Goal: Transaction & Acquisition: Subscribe to service/newsletter

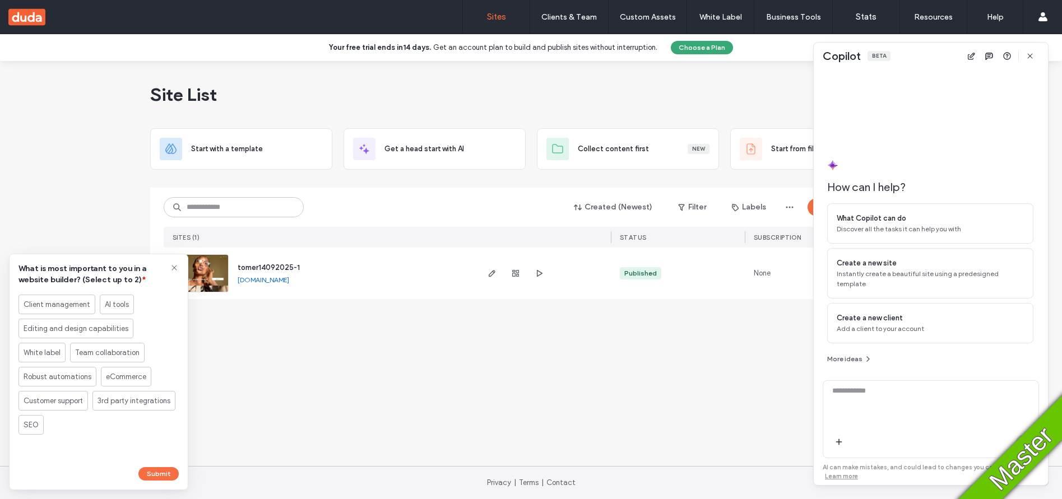
click at [174, 267] on use at bounding box center [174, 267] width 5 height 5
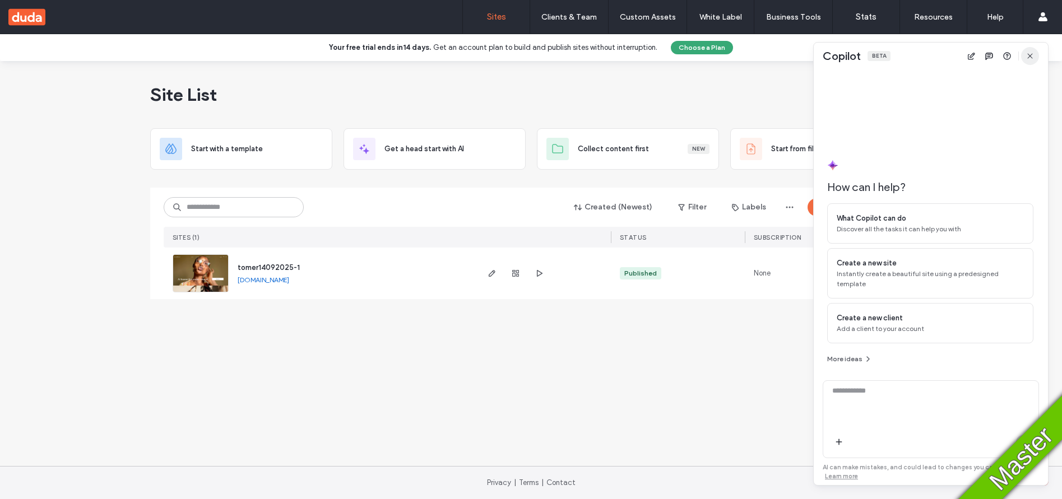
click at [1031, 56] on icon "button" at bounding box center [1030, 56] width 9 height 9
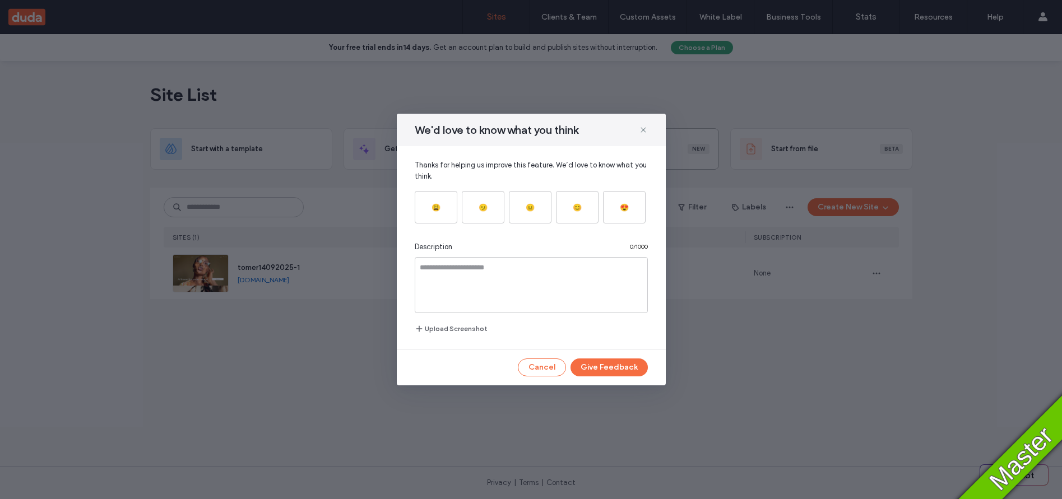
click at [639, 131] on icon at bounding box center [643, 130] width 9 height 9
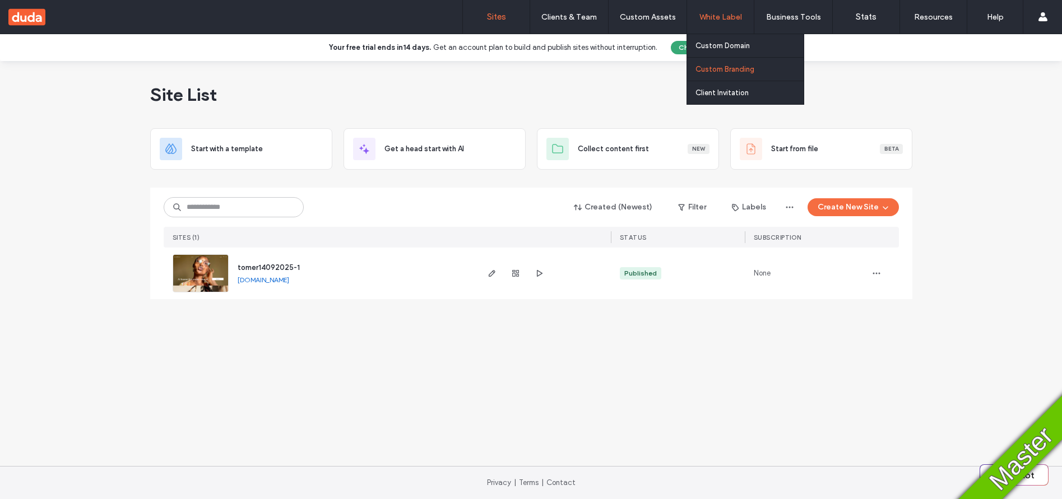
click at [722, 73] on label "Custom Branding" at bounding box center [725, 69] width 59 height 8
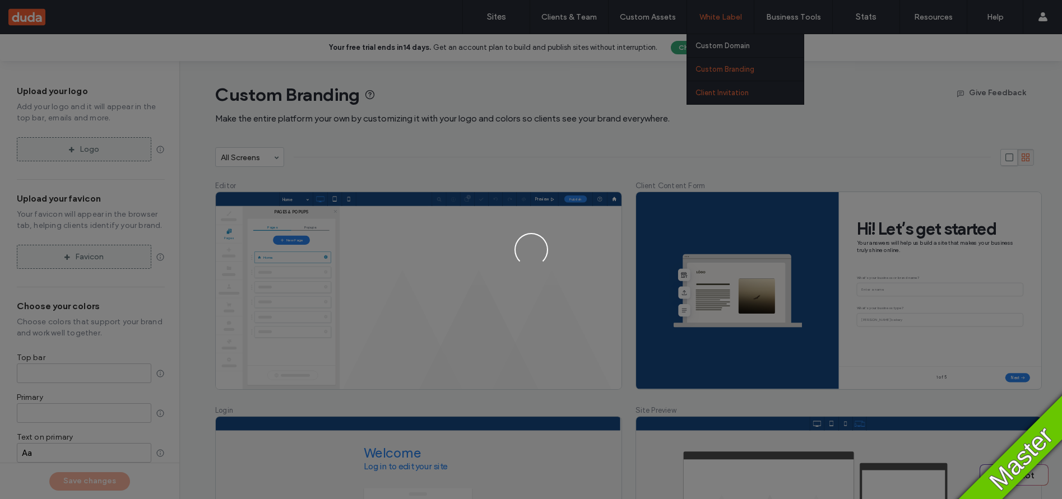
type input "*******"
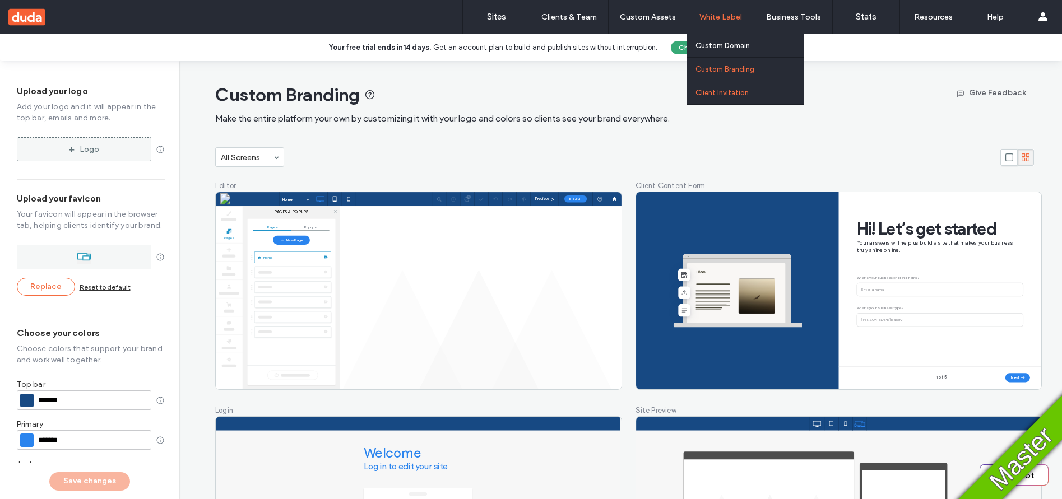
type input "*******"
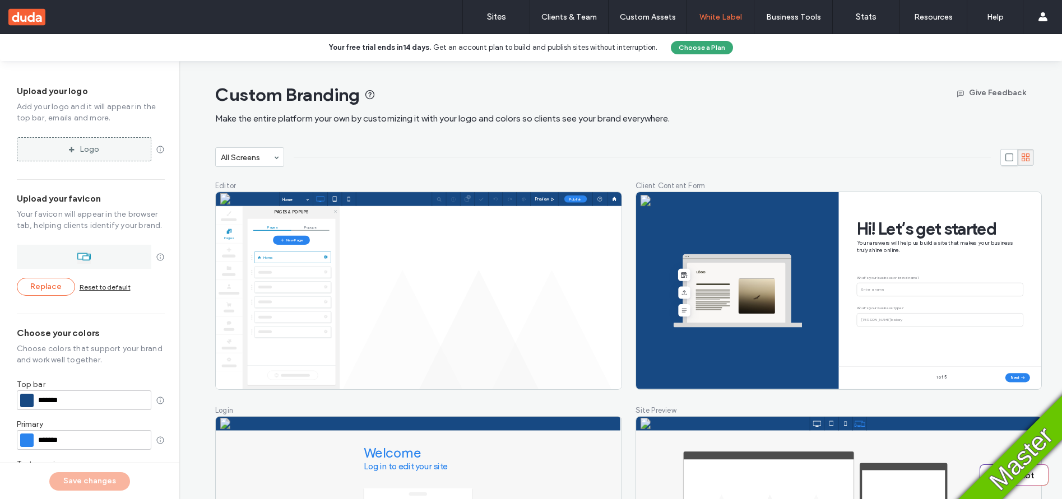
scroll to position [196, 0]
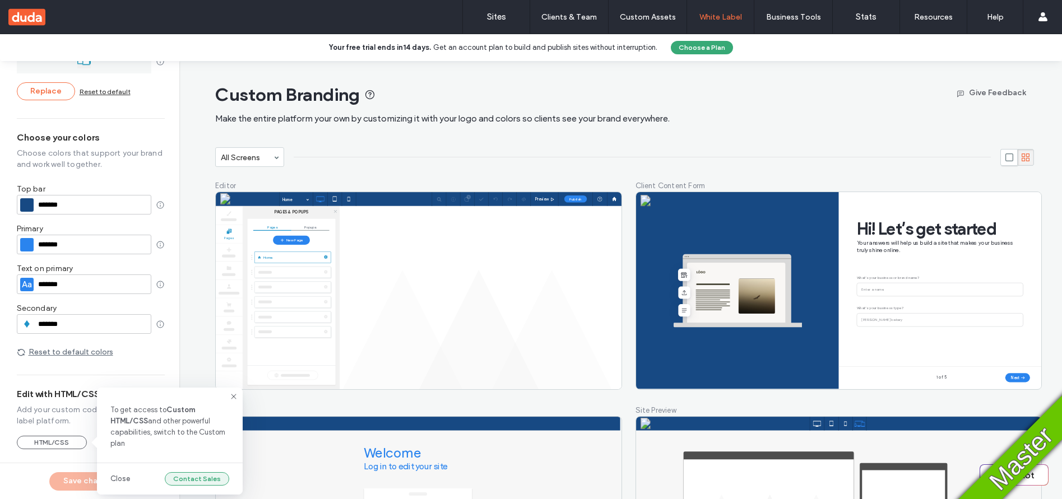
click at [216, 481] on button "Contact Sales" at bounding box center [197, 479] width 64 height 13
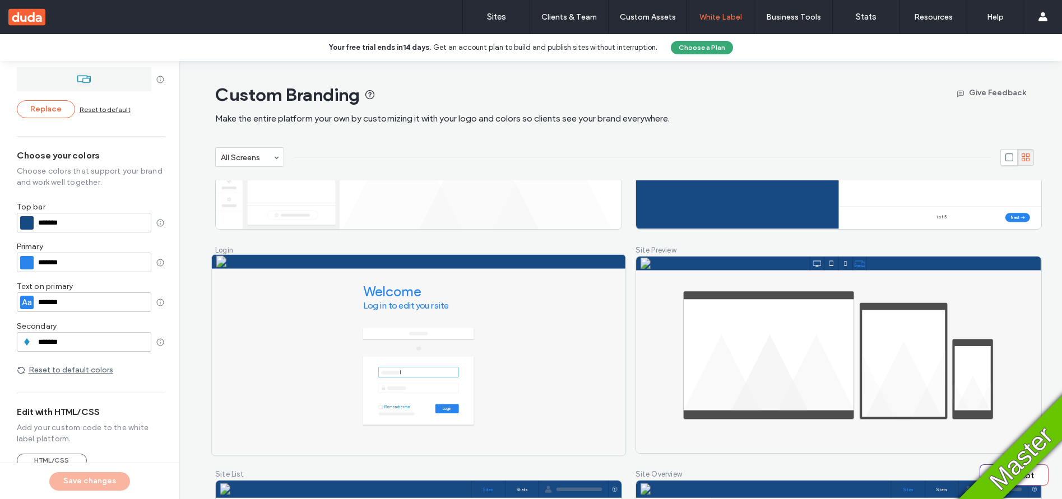
scroll to position [380, 0]
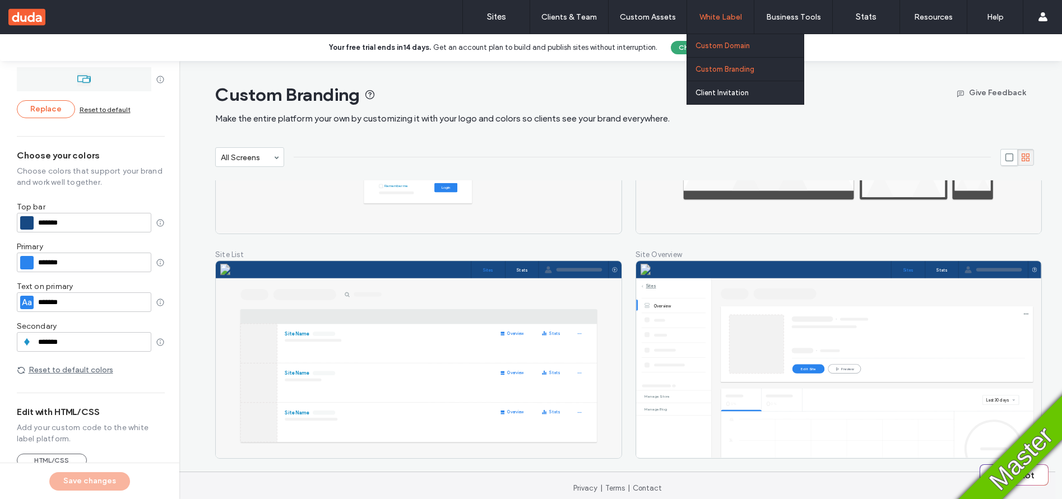
click at [735, 50] on link "Custom Domain" at bounding box center [750, 45] width 108 height 23
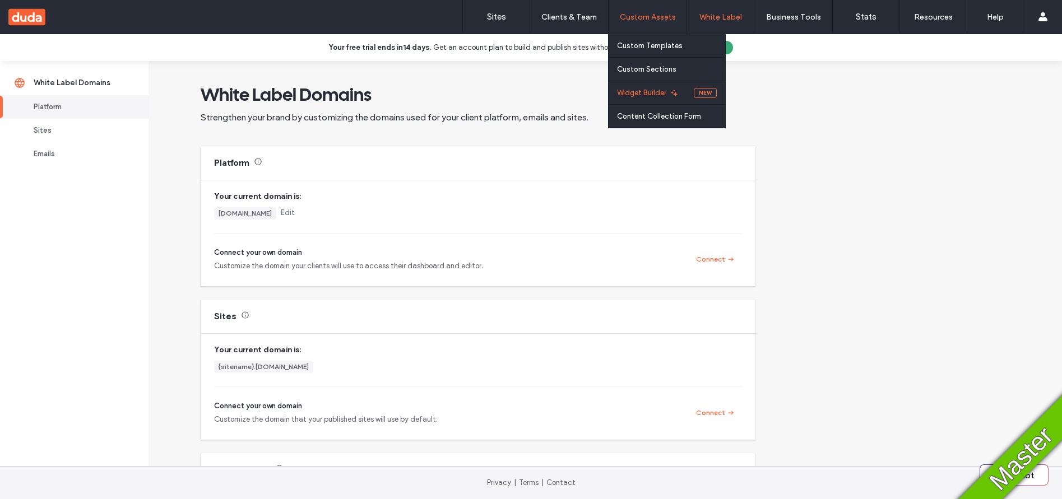
click at [644, 90] on label "Widget Builder" at bounding box center [641, 93] width 49 height 8
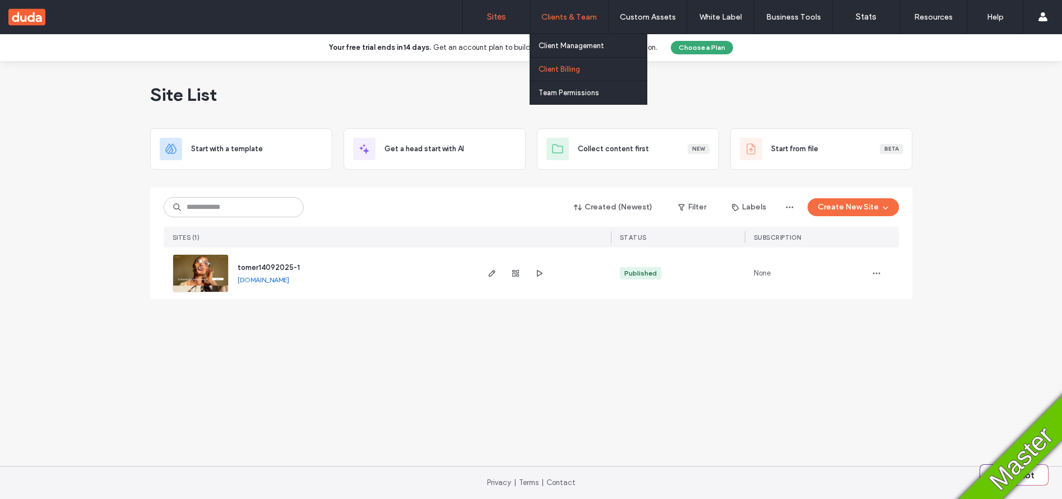
click at [564, 69] on label "Client Billing" at bounding box center [559, 69] width 41 height 8
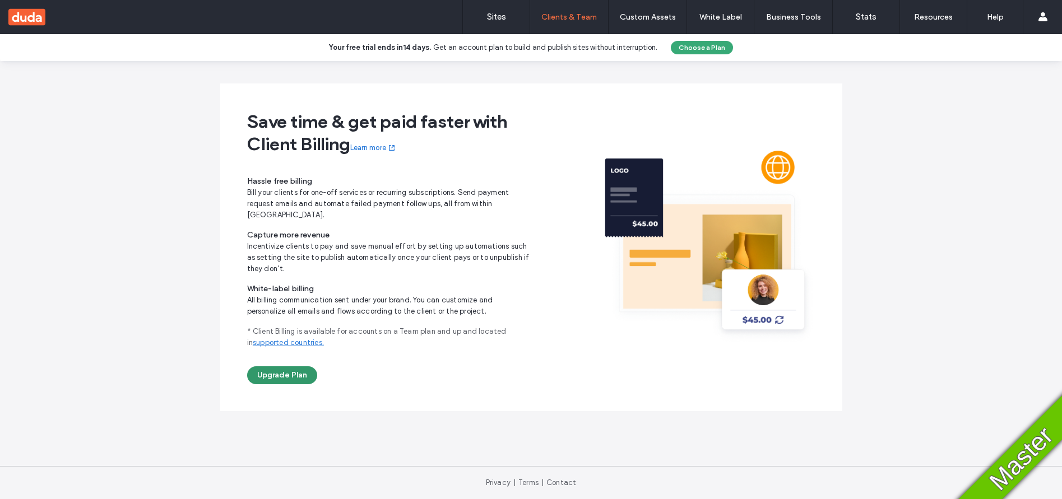
click at [292, 367] on button "Upgrade Plan" at bounding box center [282, 376] width 70 height 18
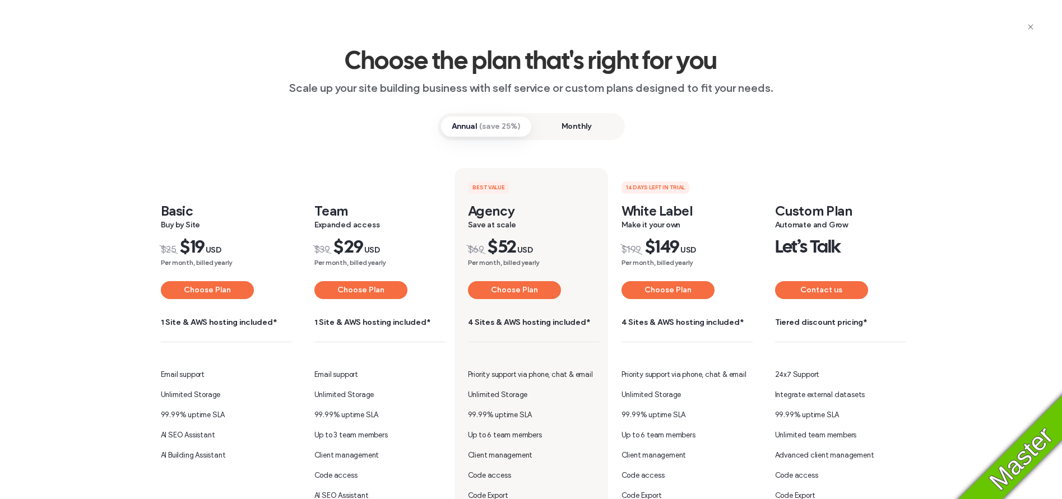
click at [578, 126] on span "Monthly" at bounding box center [576, 127] width 90 height 20
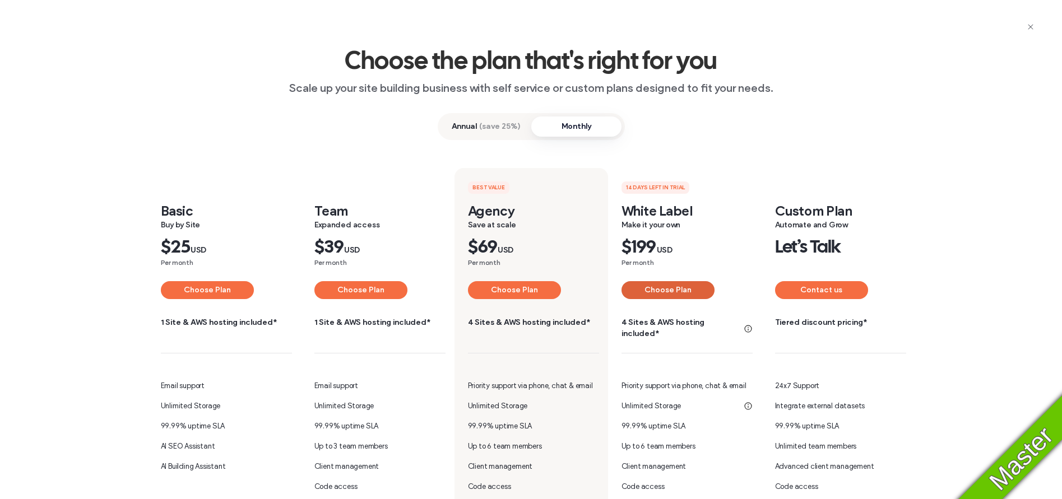
click at [660, 291] on button "Choose Plan" at bounding box center [668, 290] width 93 height 18
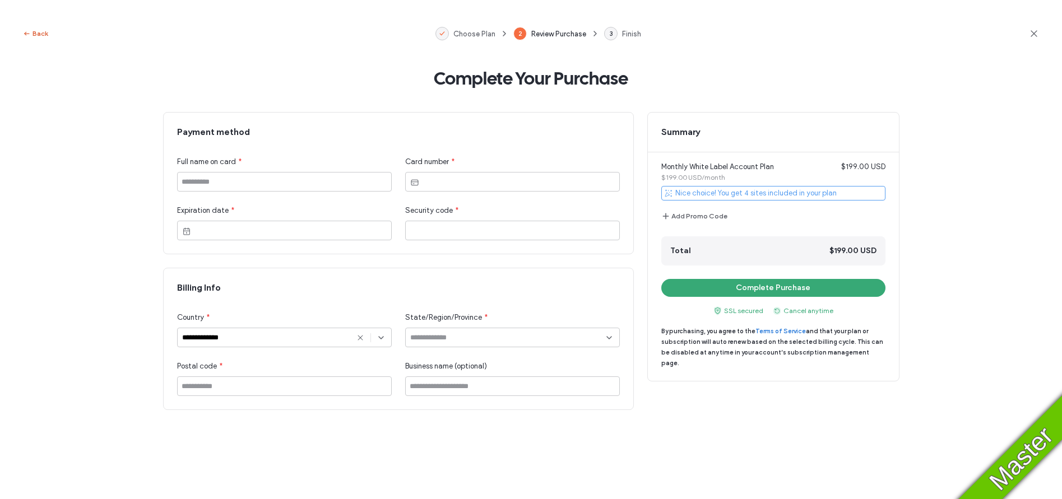
click at [40, 37] on button "Back" at bounding box center [35, 33] width 26 height 13
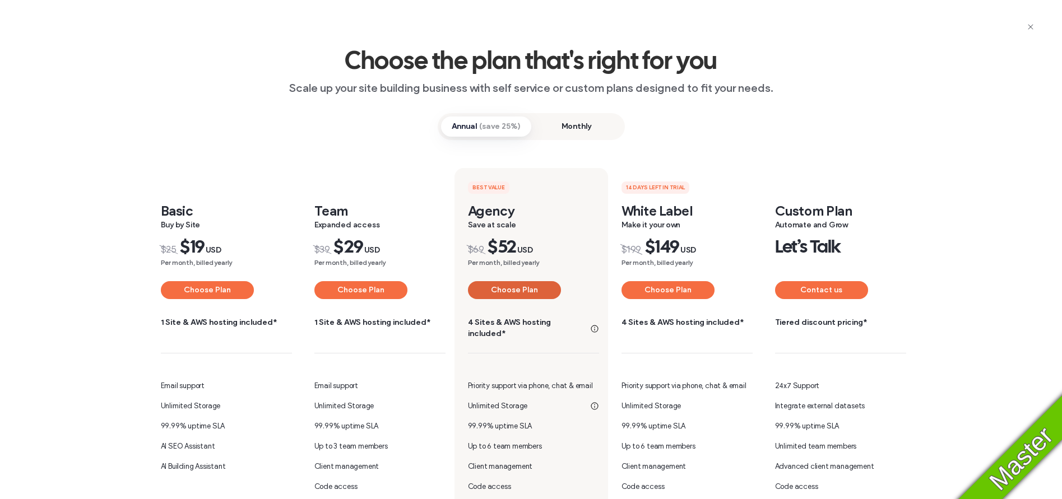
click at [518, 291] on button "Choose Plan" at bounding box center [514, 290] width 93 height 18
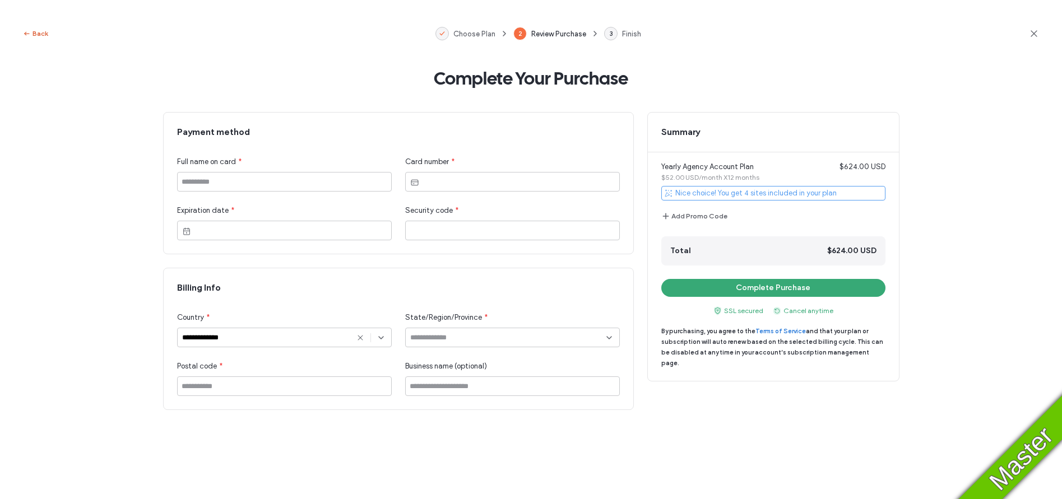
click at [43, 38] on button "Back" at bounding box center [35, 33] width 26 height 13
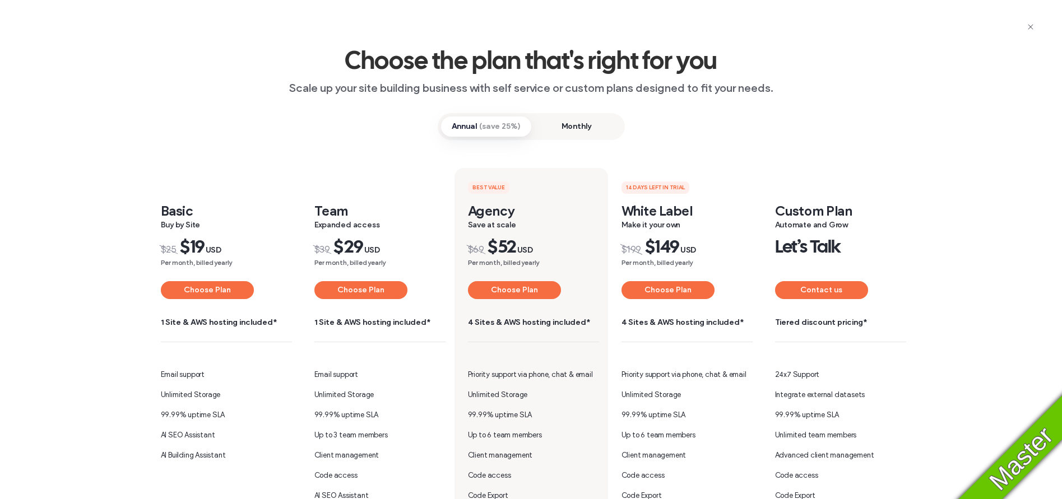
click at [578, 126] on span "Monthly" at bounding box center [576, 127] width 90 height 20
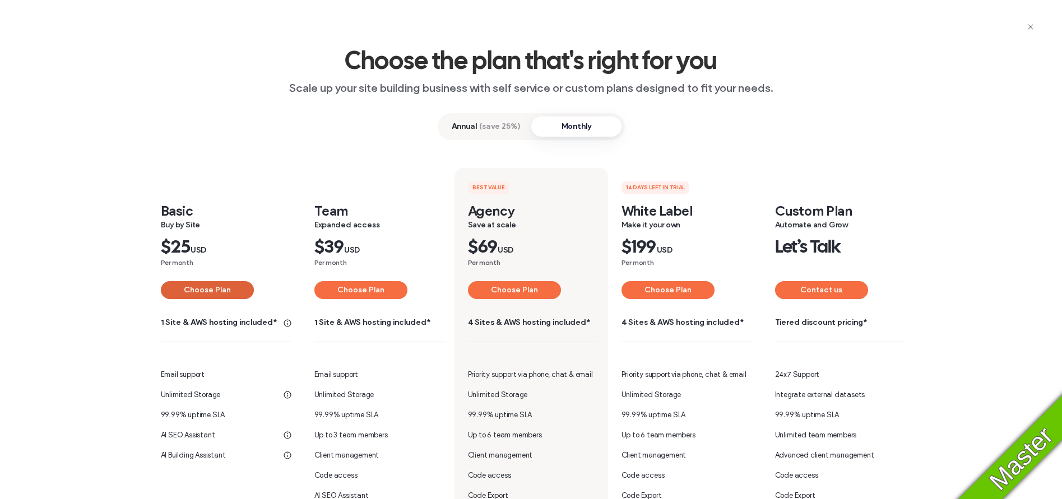
click at [192, 290] on button "Choose Plan" at bounding box center [207, 290] width 93 height 18
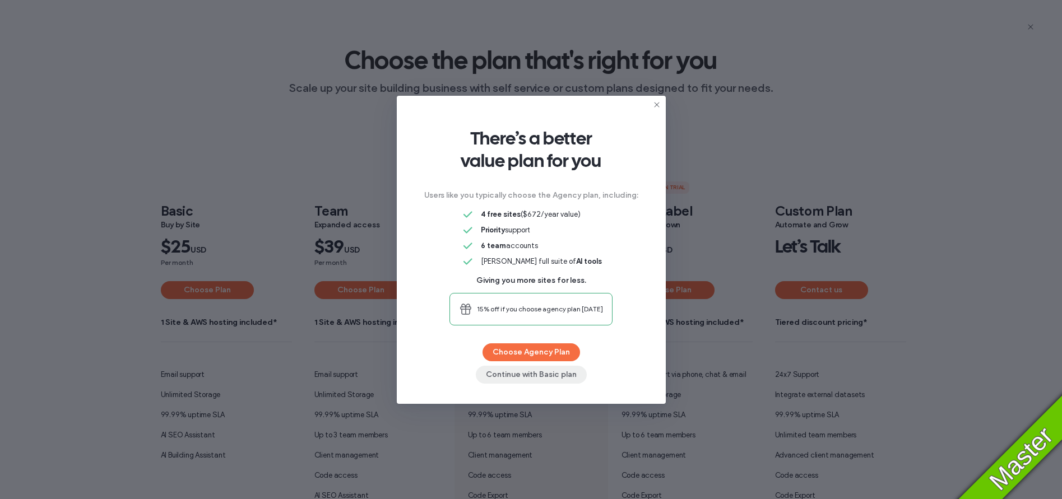
click at [530, 376] on button "Continue with Basic plan" at bounding box center [531, 375] width 111 height 18
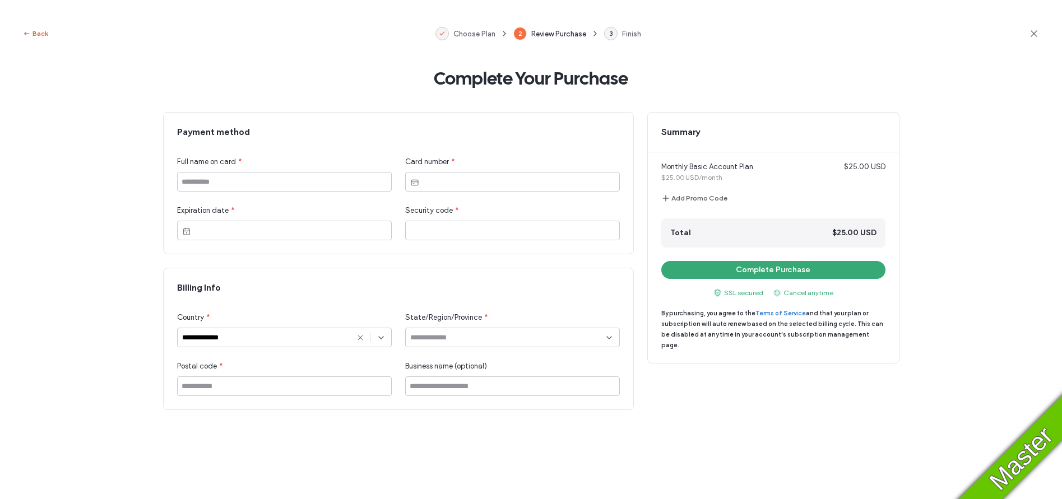
click at [43, 33] on button "Back" at bounding box center [35, 33] width 26 height 13
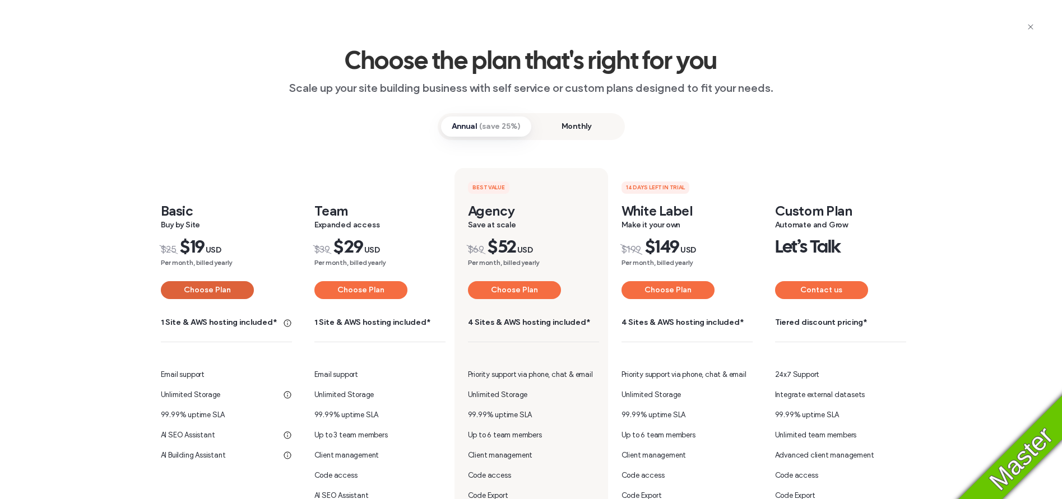
click at [204, 288] on button "Choose Plan" at bounding box center [207, 290] width 93 height 18
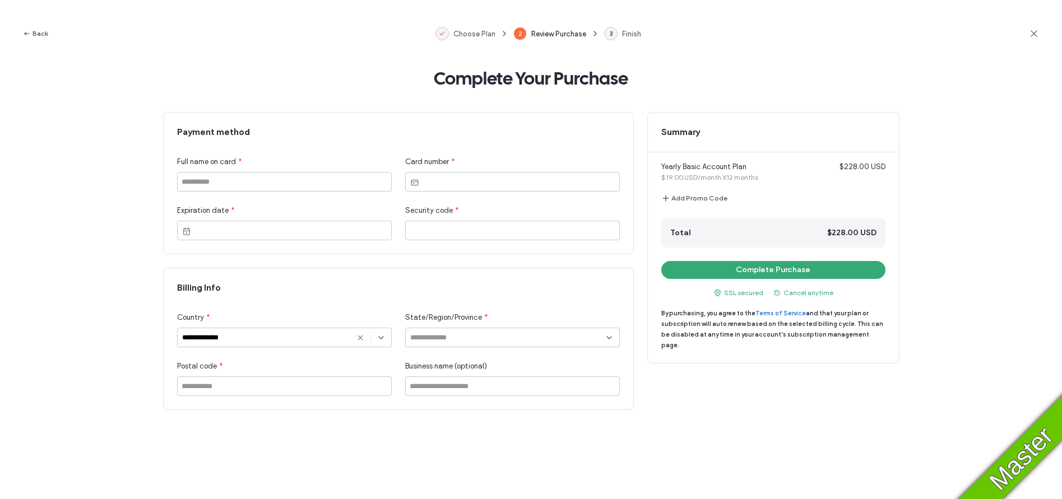
click at [1035, 33] on use at bounding box center [1034, 33] width 6 height 6
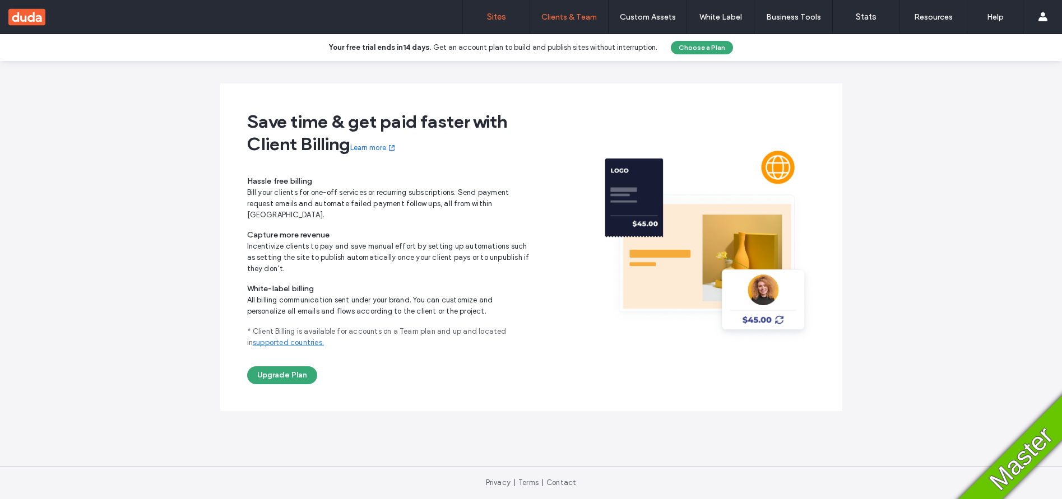
click at [488, 9] on link "Sites" at bounding box center [496, 17] width 67 height 34
